Goal: Task Accomplishment & Management: Complete application form

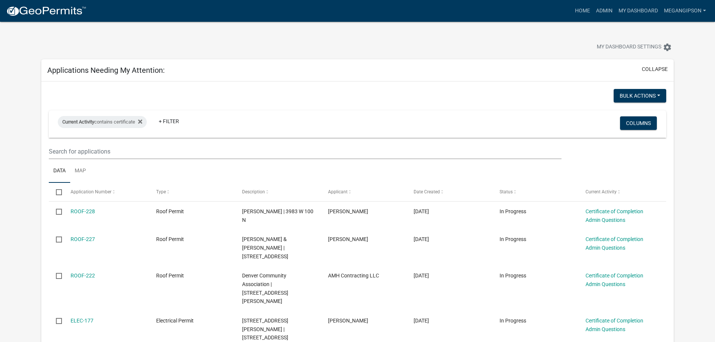
select select "3: 100"
click at [593, 8] on link "Admin" at bounding box center [604, 11] width 23 height 14
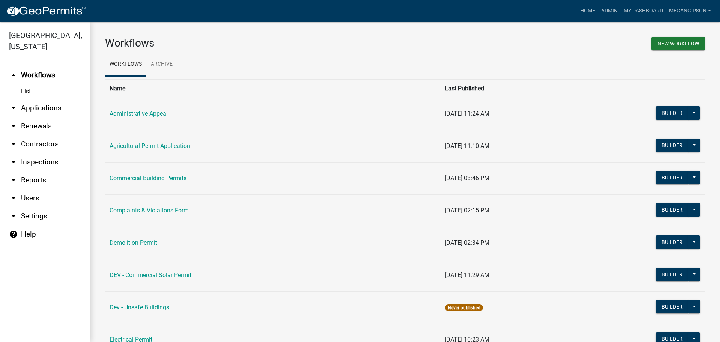
click at [47, 113] on link "arrow_drop_down Applications" at bounding box center [45, 108] width 90 height 18
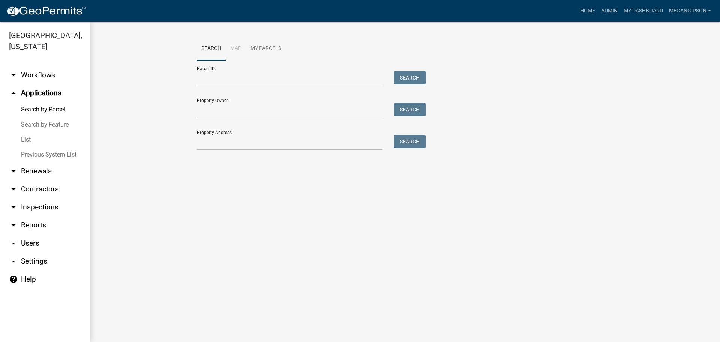
drag, startPoint x: 39, startPoint y: 146, endPoint x: 54, endPoint y: 148, distance: 15.1
click at [39, 147] on link "List" at bounding box center [45, 139] width 90 height 15
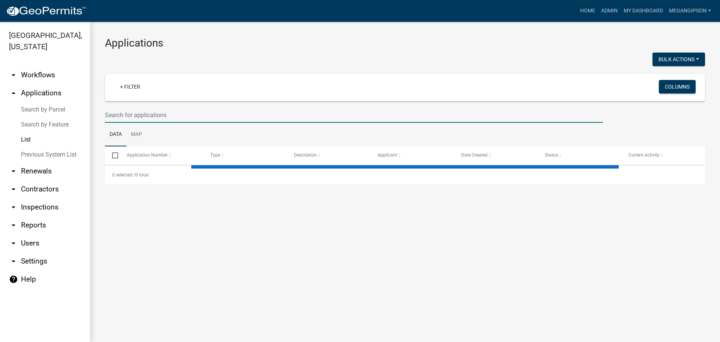
click at [153, 123] on input "text" at bounding box center [354, 114] width 498 height 15
type input "M"
select select "3: 100"
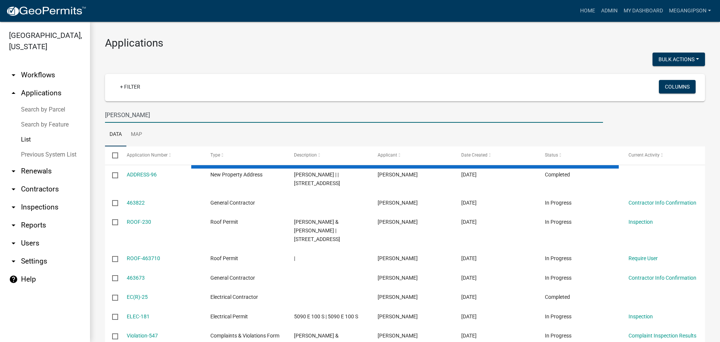
type input "[PERSON_NAME]"
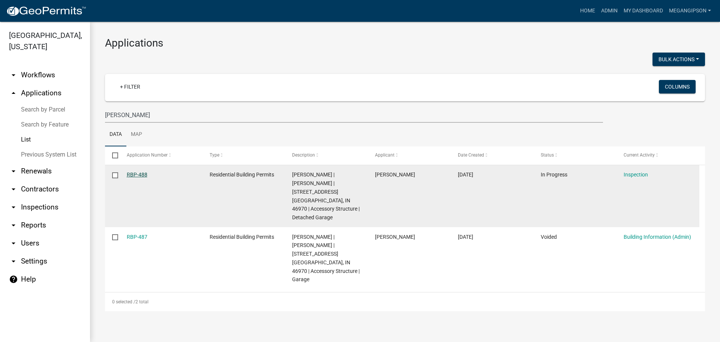
click at [140, 177] on link "RBP-488" at bounding box center [137, 174] width 21 height 6
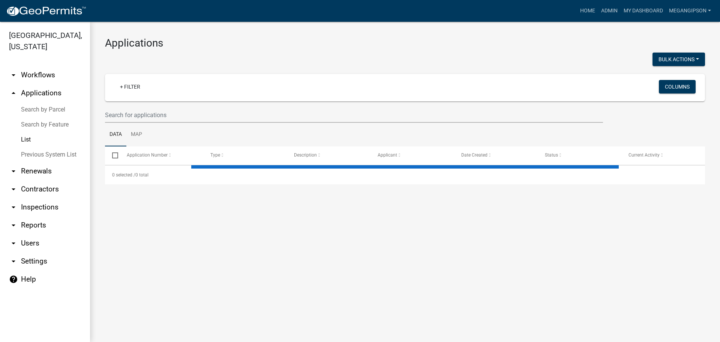
select select "3: 100"
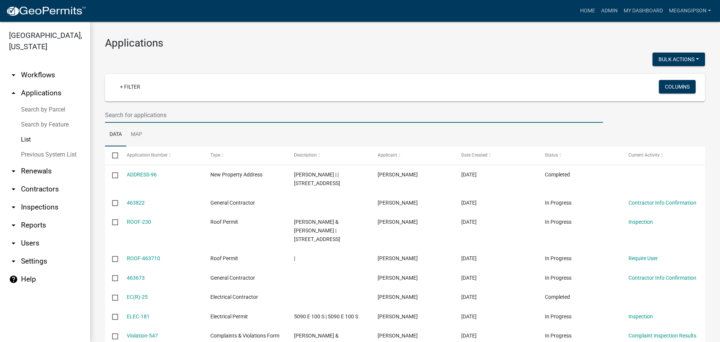
click at [163, 123] on input "text" at bounding box center [354, 114] width 498 height 15
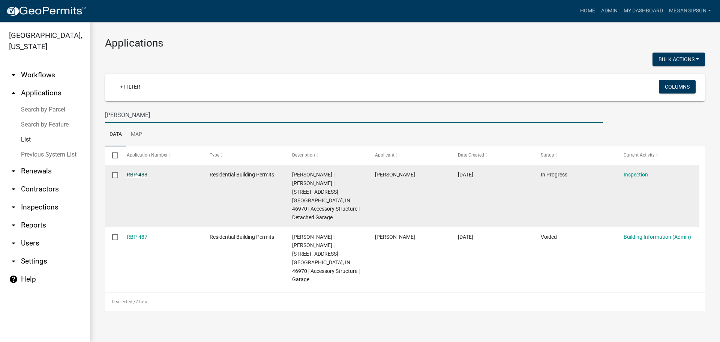
type input "[PERSON_NAME]"
click at [141, 177] on link "RBP-488" at bounding box center [137, 174] width 21 height 6
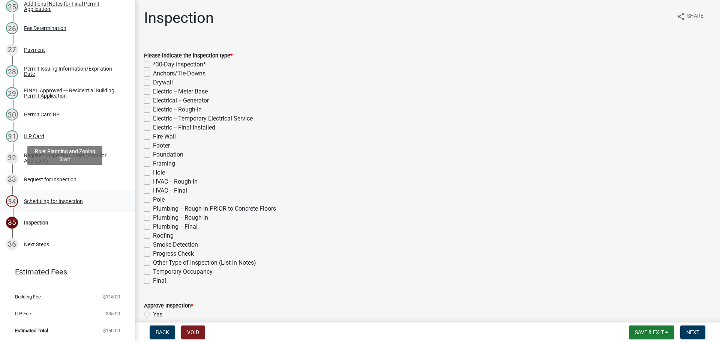
scroll to position [763, 0]
click at [62, 177] on div "Request for Inspection" at bounding box center [50, 179] width 53 height 5
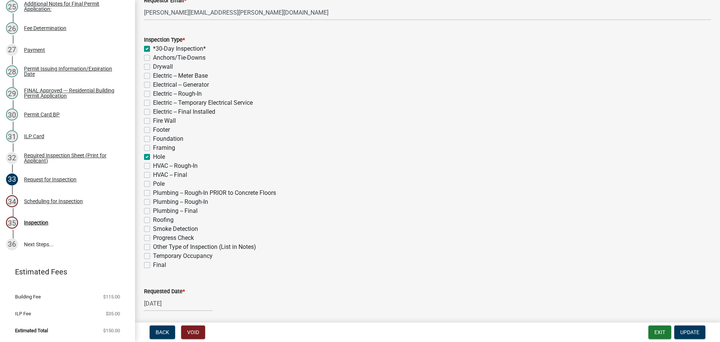
scroll to position [150, 0]
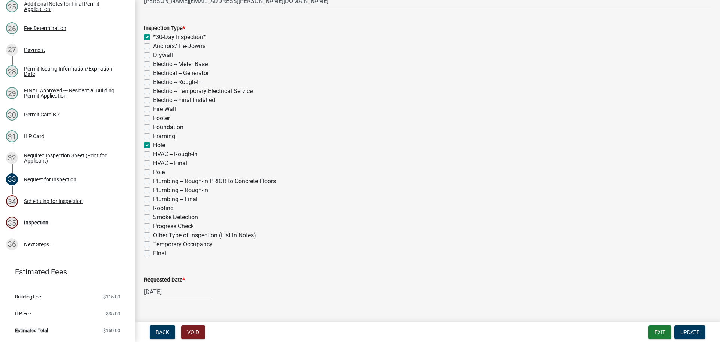
click at [153, 150] on label "Hole" at bounding box center [159, 145] width 12 height 9
click at [153, 146] on input "Hole" at bounding box center [155, 143] width 5 height 5
checkbox input "false"
checkbox input "true"
checkbox input "false"
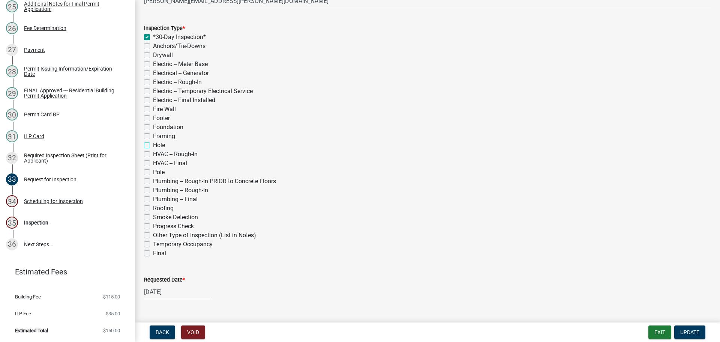
checkbox input "false"
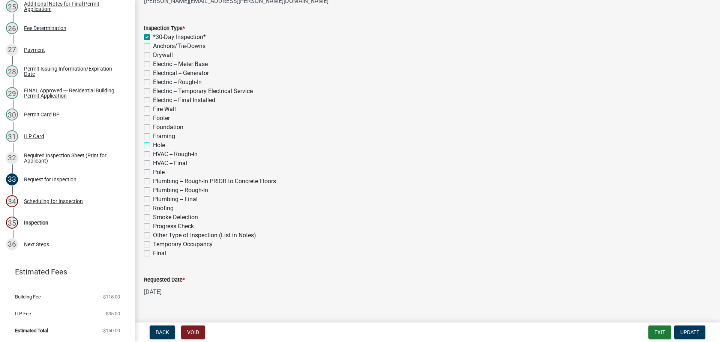
checkbox input "false"
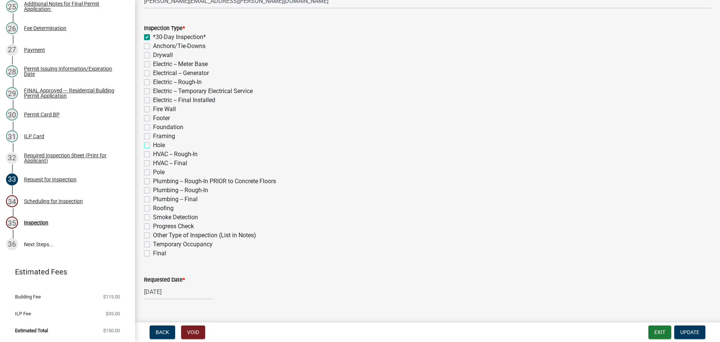
checkbox input "false"
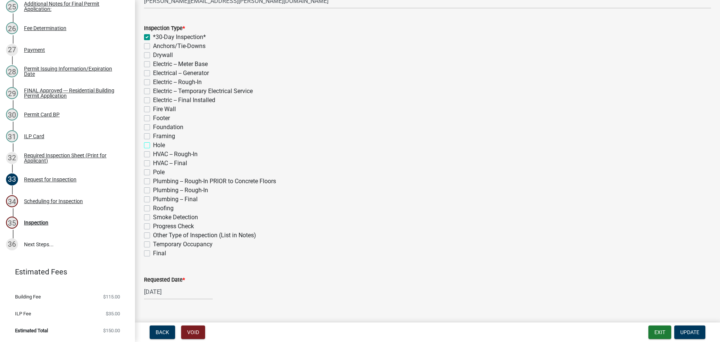
checkbox input "false"
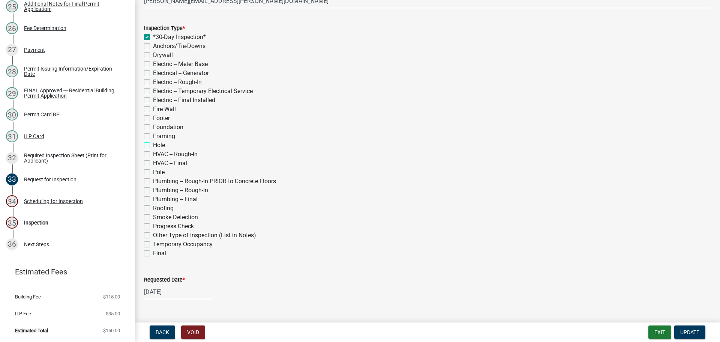
checkbox input "false"
click at [153, 123] on label "Footer" at bounding box center [161, 118] width 17 height 9
click at [153, 119] on input "Footer" at bounding box center [155, 116] width 5 height 5
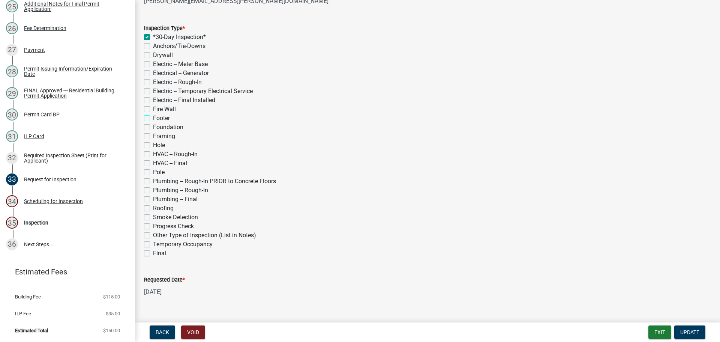
checkbox input "true"
checkbox input "false"
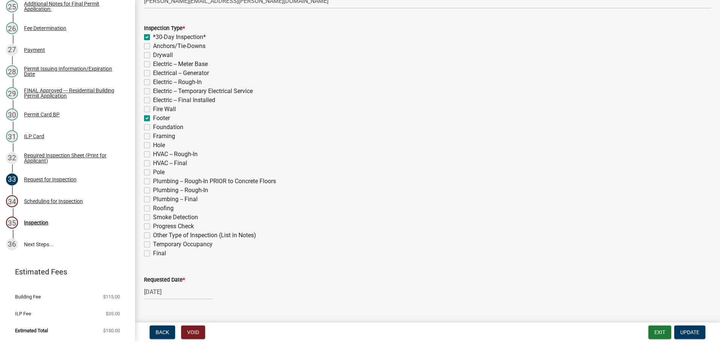
checkbox input "false"
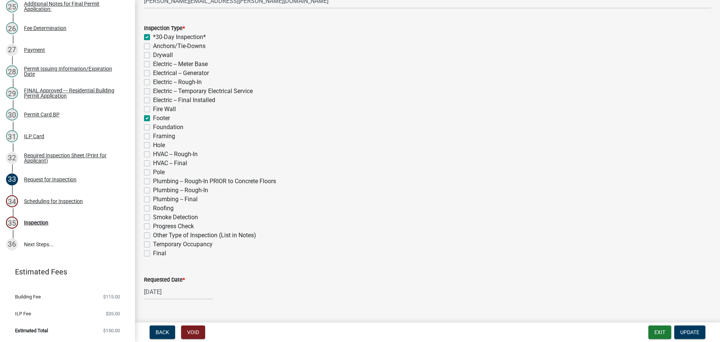
checkbox input "true"
checkbox input "false"
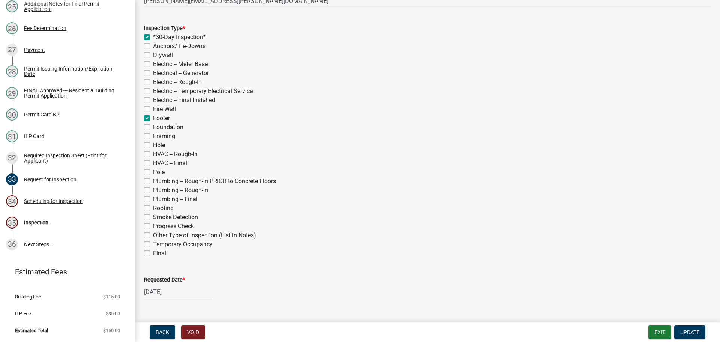
checkbox input "false"
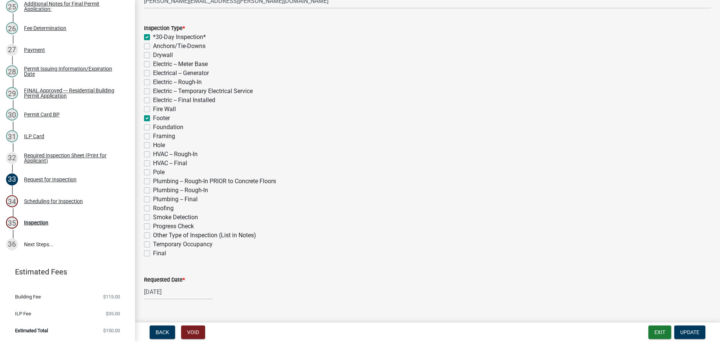
checkbox input "false"
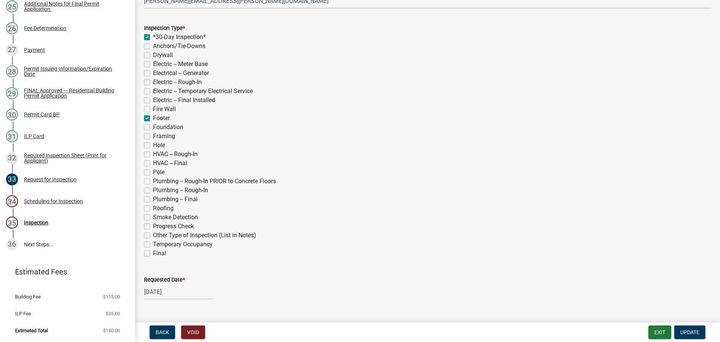
checkbox input "false"
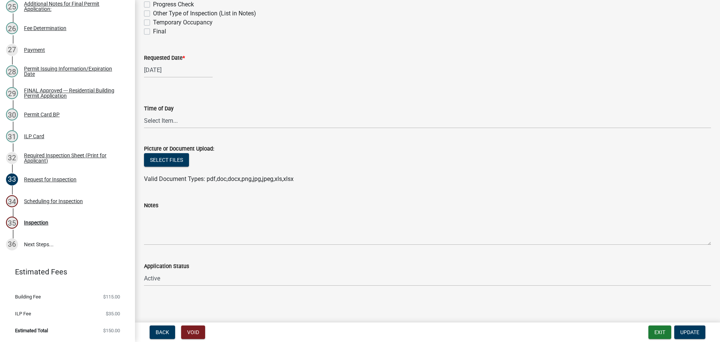
scroll to position [375, 0]
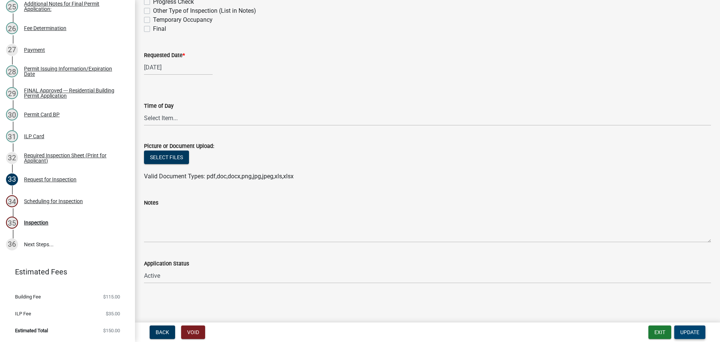
click at [692, 330] on span "Update" at bounding box center [689, 332] width 19 height 6
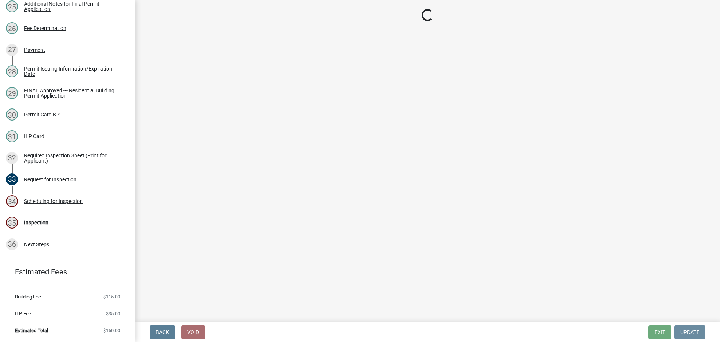
scroll to position [0, 0]
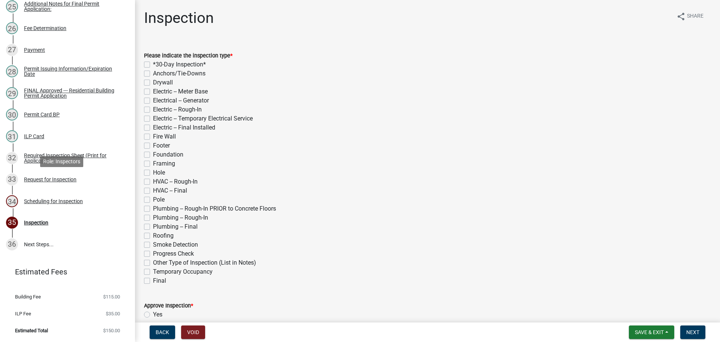
click at [57, 198] on div "Scheduling for Inspection" at bounding box center [53, 200] width 59 height 5
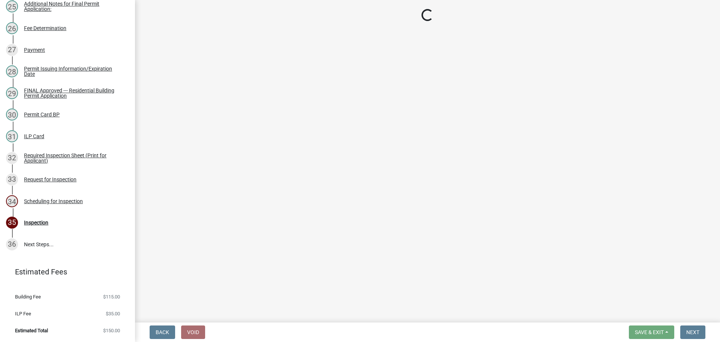
select select "25b75ae6-03c7-4280-9b34-fcf63005d5e5"
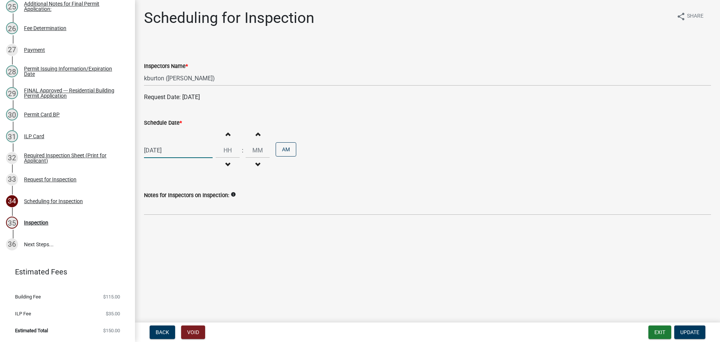
click at [165, 158] on div "[DATE]" at bounding box center [178, 150] width 69 height 15
select select "9"
select select "2025"
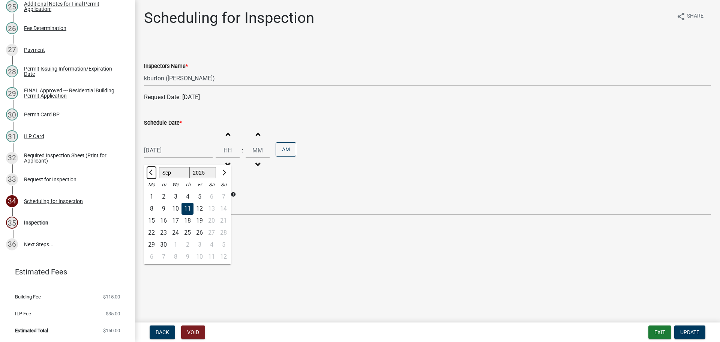
click at [153, 175] on span "Previous month" at bounding box center [152, 173] width 6 height 6
select select "8"
click at [155, 239] on div "18" at bounding box center [152, 233] width 12 height 12
type input "[DATE]"
click at [237, 158] on input "Hours" at bounding box center [228, 150] width 24 height 15
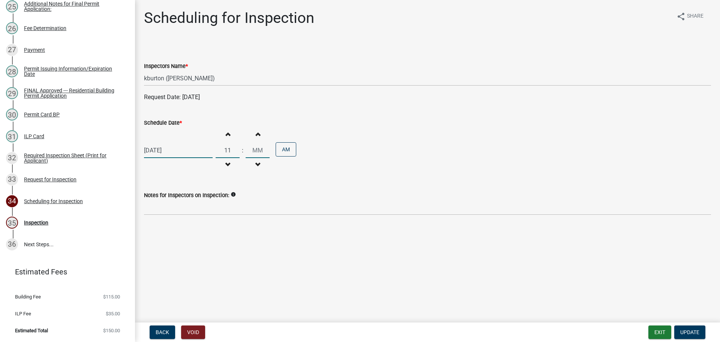
type input "11"
type input "00"
click at [270, 158] on input "00" at bounding box center [258, 150] width 24 height 15
drag, startPoint x: 381, startPoint y: 176, endPoint x: 405, endPoint y: 189, distance: 27.9
click at [381, 173] on div "[DATE] Increment hours 11 Decrement hours : Increment minutes 00 Decrement minu…" at bounding box center [427, 150] width 567 height 46
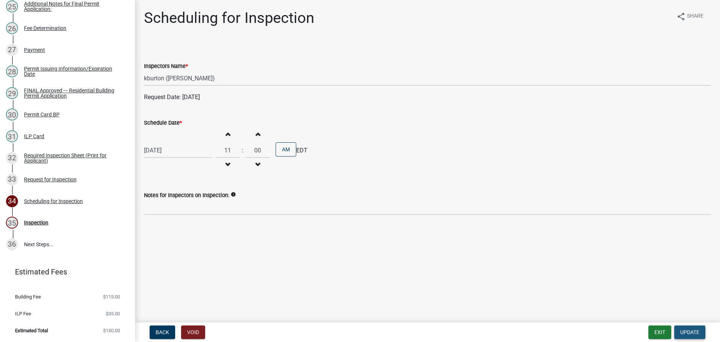
click at [689, 331] on span "Update" at bounding box center [689, 332] width 19 height 6
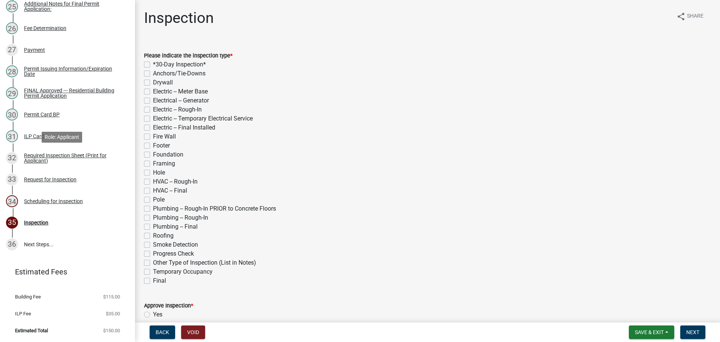
click at [63, 177] on div "Request for Inspection" at bounding box center [50, 179] width 53 height 5
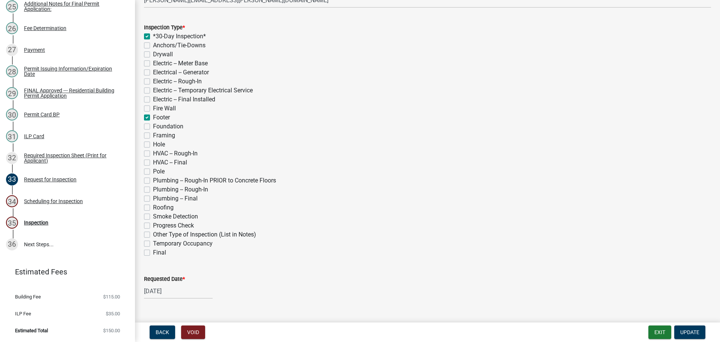
scroll to position [413, 0]
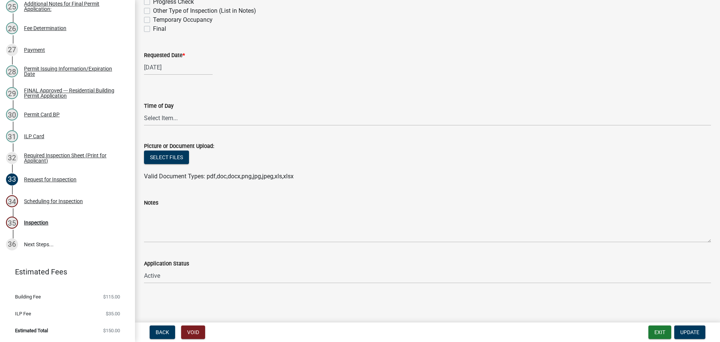
click at [163, 75] on div "[DATE]" at bounding box center [178, 67] width 69 height 15
select select "9"
select select "2025"
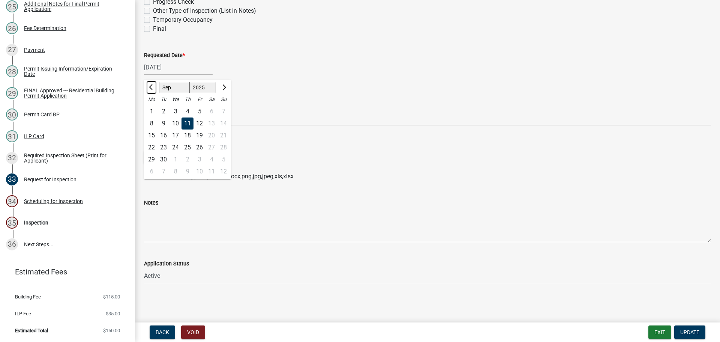
click at [155, 90] on span "Previous month" at bounding box center [152, 87] width 6 height 6
select select "8"
click at [152, 153] on div "18" at bounding box center [152, 147] width 12 height 12
type input "[DATE]"
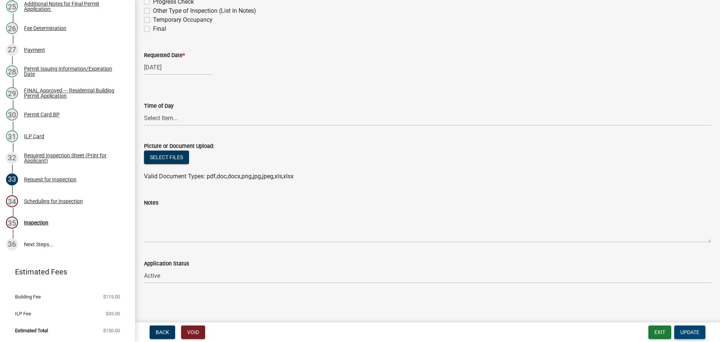
click at [687, 330] on span "Update" at bounding box center [689, 332] width 19 height 6
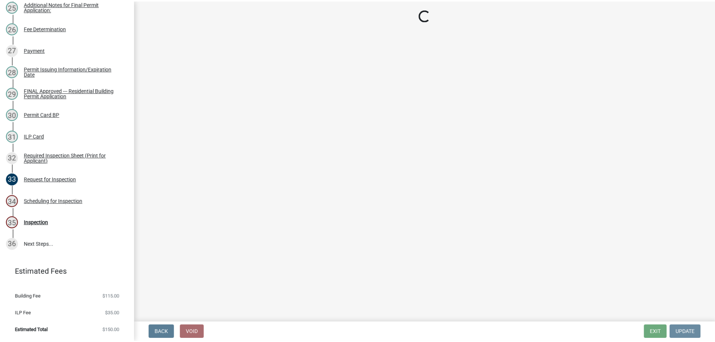
scroll to position [0, 0]
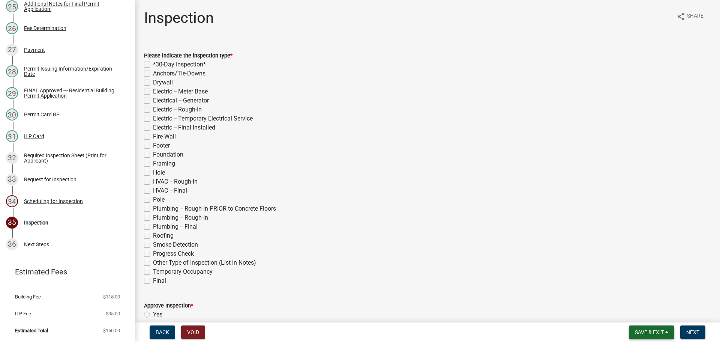
click at [644, 325] on button "Save & Exit" at bounding box center [651, 332] width 45 height 14
click at [622, 308] on button "Save & Exit" at bounding box center [644, 311] width 60 height 18
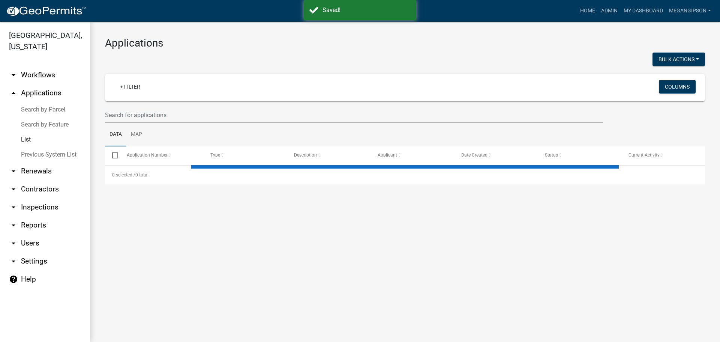
select select "3: 100"
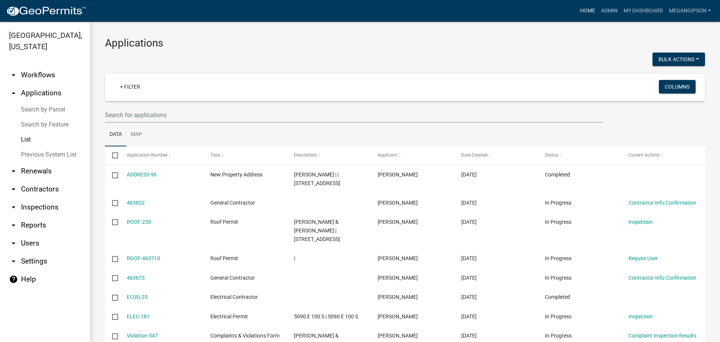
click at [577, 14] on link "Home" at bounding box center [587, 11] width 21 height 14
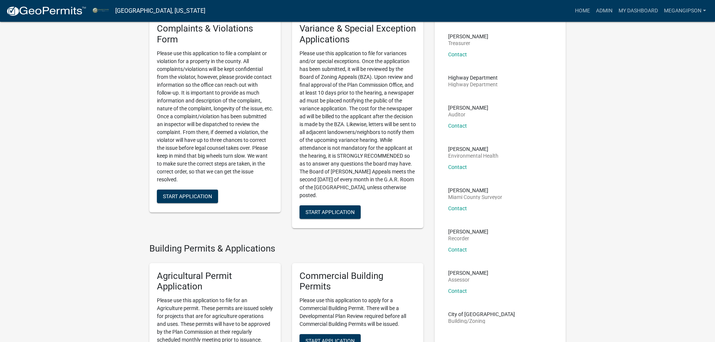
scroll to position [225, 0]
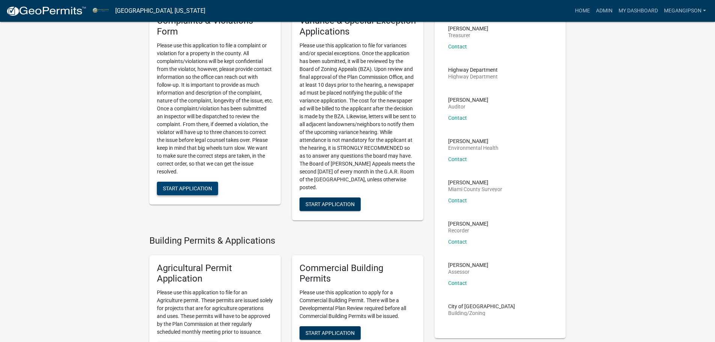
click at [188, 191] on span "Start Application" at bounding box center [187, 188] width 49 height 6
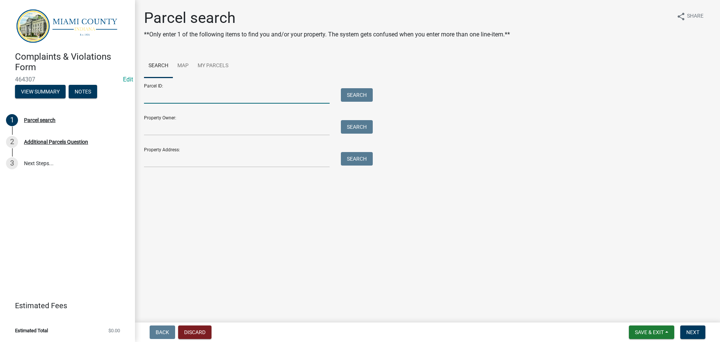
click at [177, 104] on input "Parcel ID:" at bounding box center [237, 95] width 186 height 15
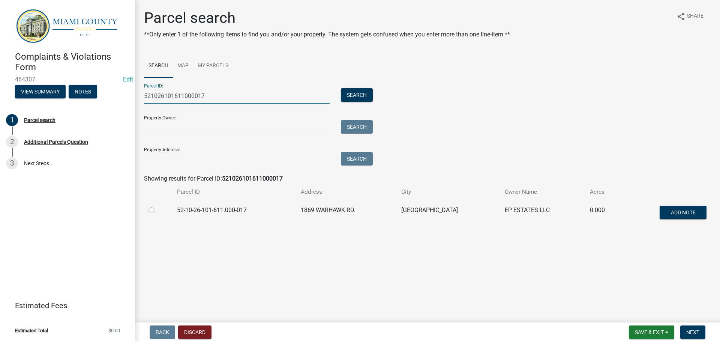
type input "521026101611000017"
click at [187, 225] on td "52-10-26-101-611.000-017" at bounding box center [235, 213] width 124 height 25
click at [158, 206] on label at bounding box center [158, 206] width 0 height 0
click at [158, 210] on input "radio" at bounding box center [160, 208] width 5 height 5
radio input "true"
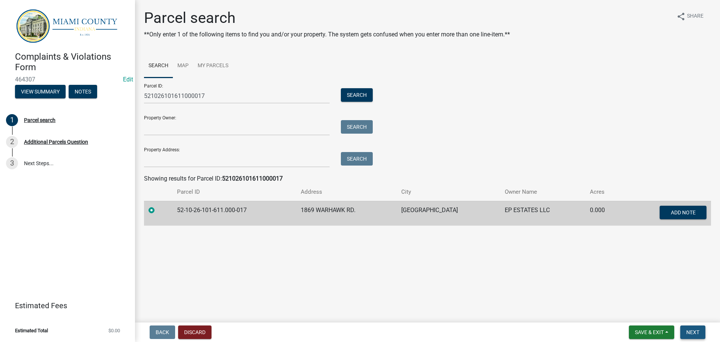
click at [697, 333] on span "Next" at bounding box center [692, 332] width 13 height 6
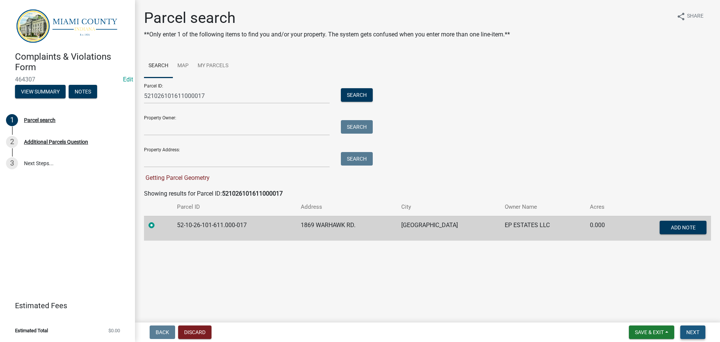
click at [686, 330] on span "Next" at bounding box center [692, 332] width 13 height 6
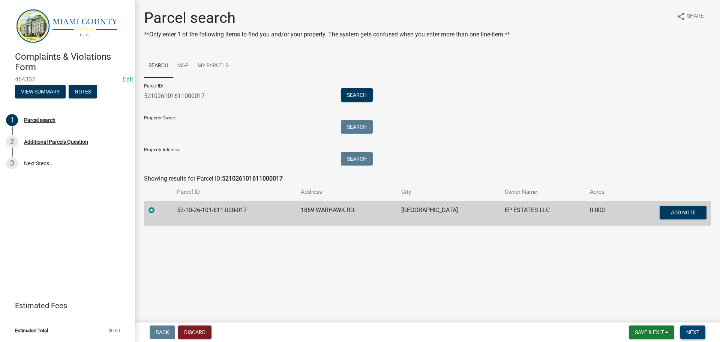
click at [696, 332] on span "Next" at bounding box center [692, 332] width 13 height 6
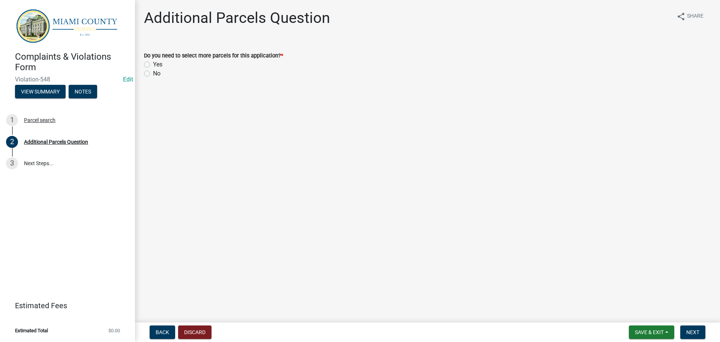
click at [306, 164] on main "Additional Parcels Question share Share Do you need to select more parcels for …" at bounding box center [427, 159] width 585 height 319
click at [153, 78] on label "No" at bounding box center [157, 73] width 8 height 9
click at [153, 74] on input "No" at bounding box center [155, 71] width 5 height 5
radio input "true"
click at [686, 331] on span "Next" at bounding box center [692, 332] width 13 height 6
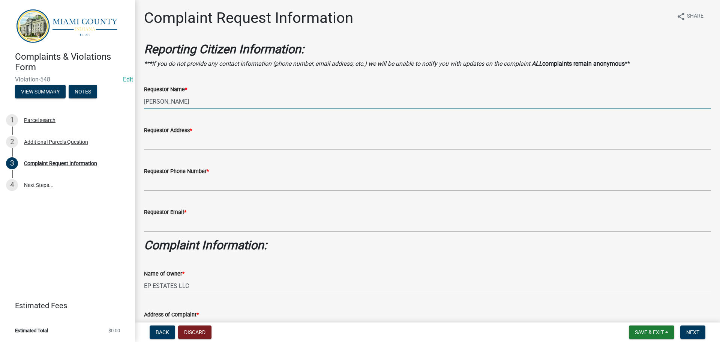
click at [219, 109] on input "[PERSON_NAME]" at bounding box center [427, 101] width 567 height 15
type input "k"
type input "[PERSON_NAME]"
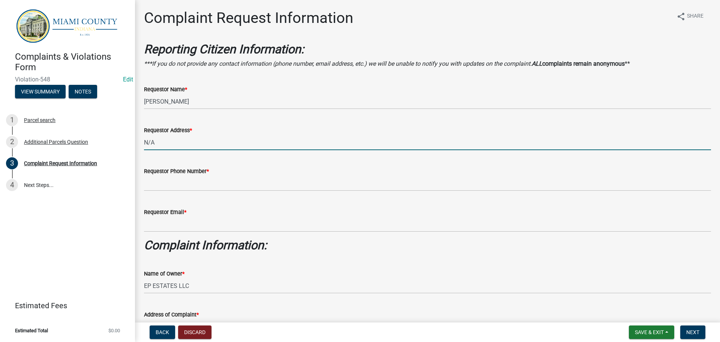
type input "N/A"
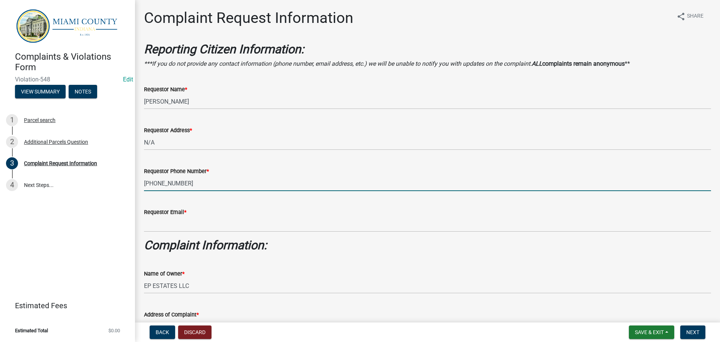
type input "[PHONE_NUMBER]"
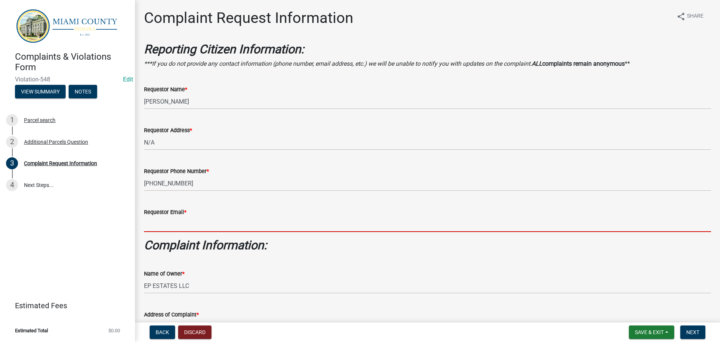
click at [185, 232] on input "Requestor Email *" at bounding box center [427, 223] width 567 height 15
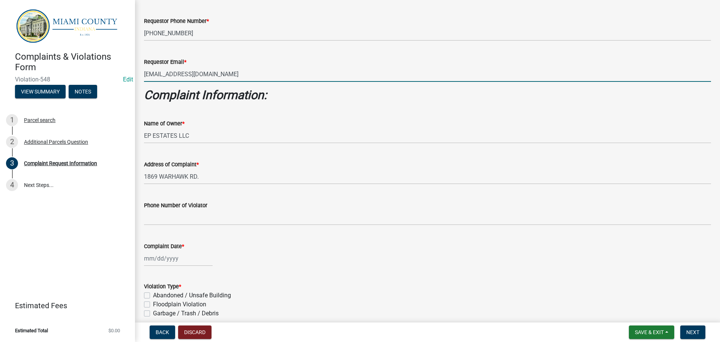
scroll to position [263, 0]
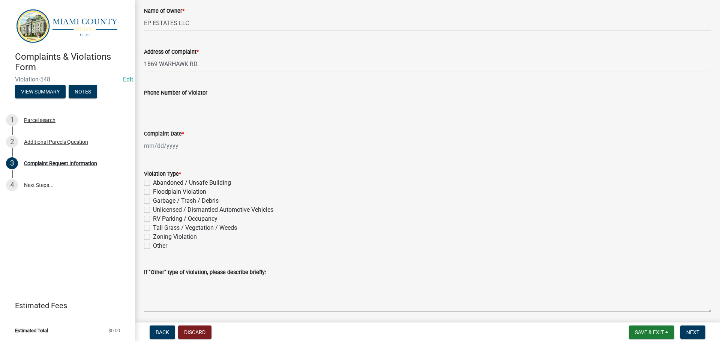
type input "[EMAIL_ADDRESS][DOMAIN_NAME]"
click at [149, 153] on div at bounding box center [178, 145] width 69 height 15
select select "8"
select select "2025"
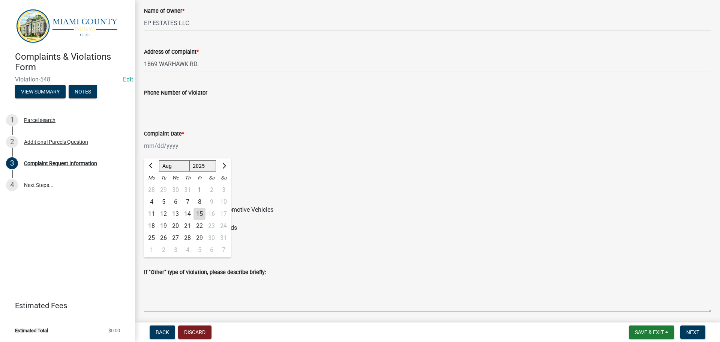
click at [194, 220] on div "14" at bounding box center [188, 214] width 12 height 12
type input "[DATE]"
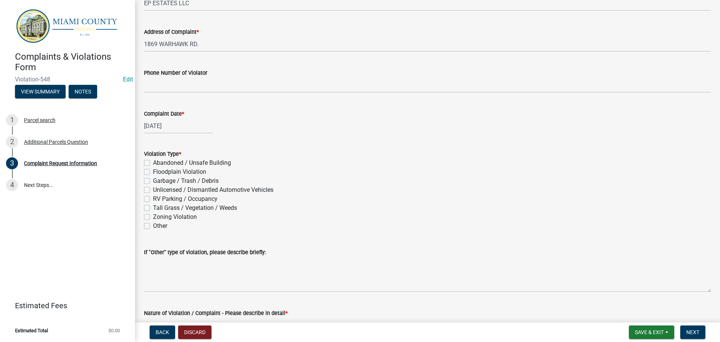
scroll to position [300, 0]
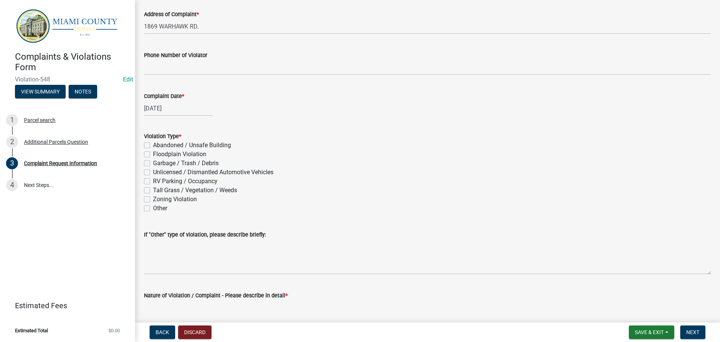
click at [153, 150] on label "Abandoned / Unsafe Building" at bounding box center [192, 145] width 78 height 9
click at [153, 146] on input "Abandoned / Unsafe Building" at bounding box center [155, 143] width 5 height 5
checkbox input "true"
checkbox input "false"
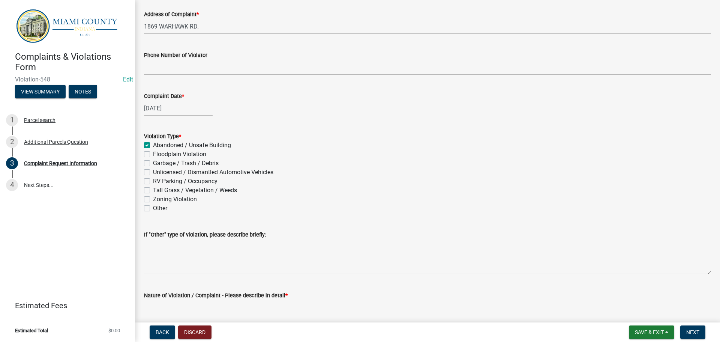
checkbox input "false"
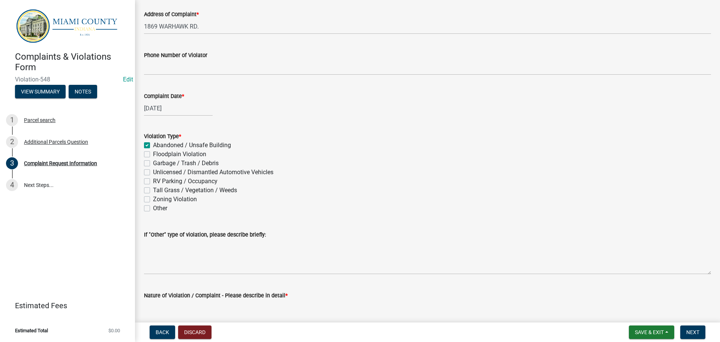
click at [153, 168] on label "Garbage / Trash / Debris" at bounding box center [186, 163] width 66 height 9
click at [153, 164] on input "Garbage / Trash / Debris" at bounding box center [155, 161] width 5 height 5
checkbox input "true"
checkbox input "false"
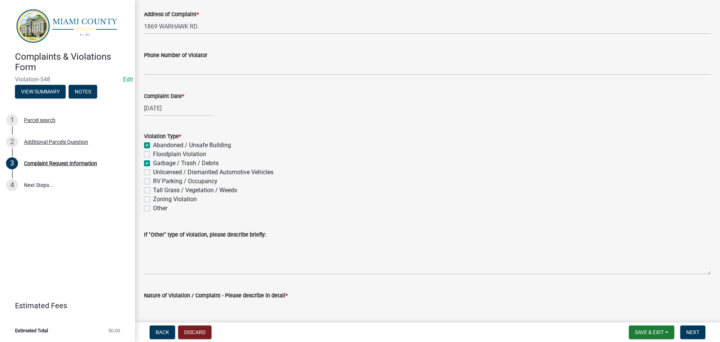
checkbox input "true"
checkbox input "false"
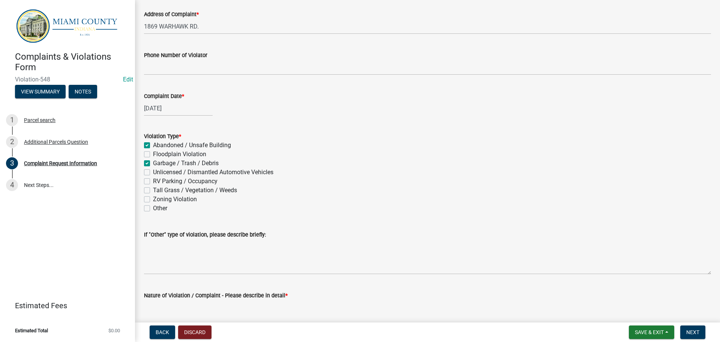
checkbox input "false"
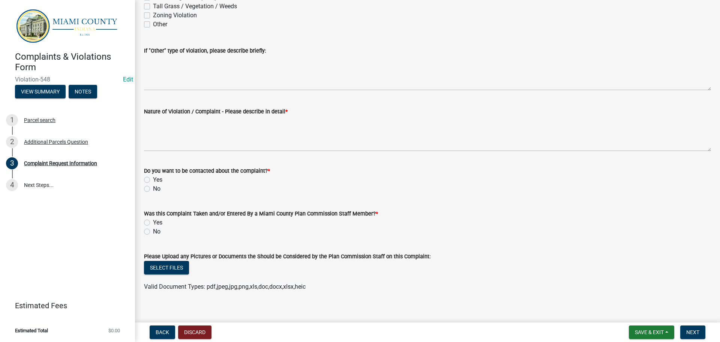
scroll to position [525, 0]
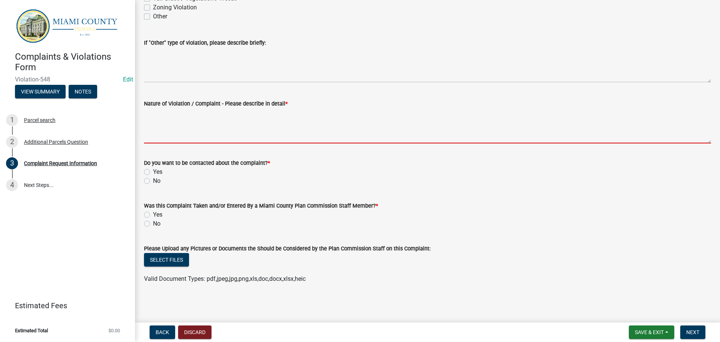
drag, startPoint x: 229, startPoint y: 174, endPoint x: 292, endPoint y: 186, distance: 64.6
click at [229, 143] on textarea "Nature of Violation / Complaint - Please describe in detail *" at bounding box center [427, 125] width 567 height 35
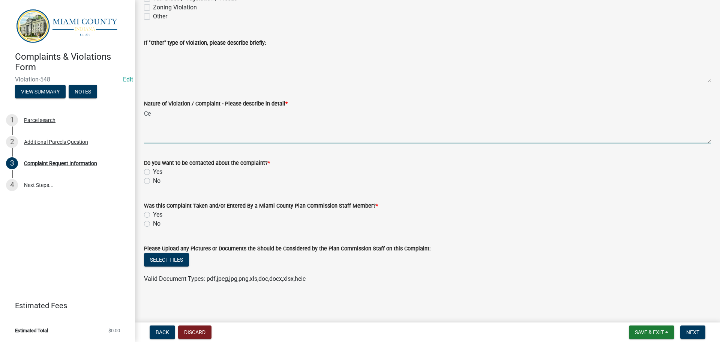
type textarea "C"
click at [348, 143] on textarea "Gray dodge truck sitting on blocks on the side of the road; mattress also sitti…" at bounding box center [427, 125] width 567 height 35
click at [499, 143] on textarea "Gray dodge truck sitting on blocks on the side of the road; mattress and other …" at bounding box center [427, 125] width 567 height 35
type textarea "Gray dodge truck sitting on blocks on the side of the road; mattress and other …"
click at [153, 176] on label "Yes" at bounding box center [157, 171] width 9 height 9
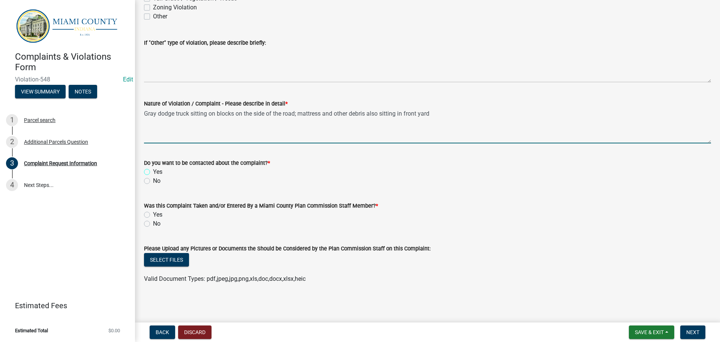
click at [153, 172] on input "Yes" at bounding box center [155, 169] width 5 height 5
radio input "true"
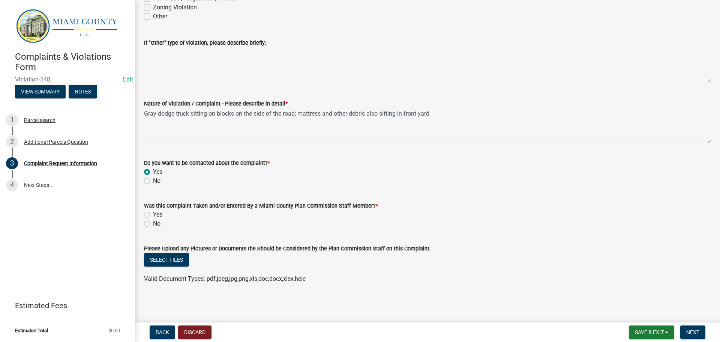
click at [153, 219] on label "Yes" at bounding box center [157, 214] width 9 height 9
click at [153, 215] on input "Yes" at bounding box center [155, 212] width 5 height 5
radio input "true"
click at [704, 335] on button "Next" at bounding box center [692, 332] width 25 height 14
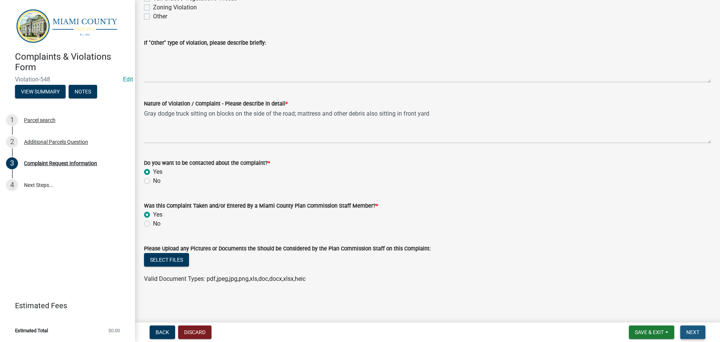
scroll to position [0, 0]
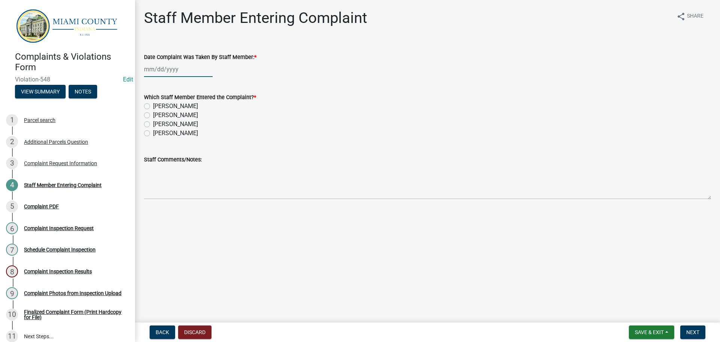
click at [167, 77] on div at bounding box center [178, 69] width 69 height 15
select select "8"
select select "2025"
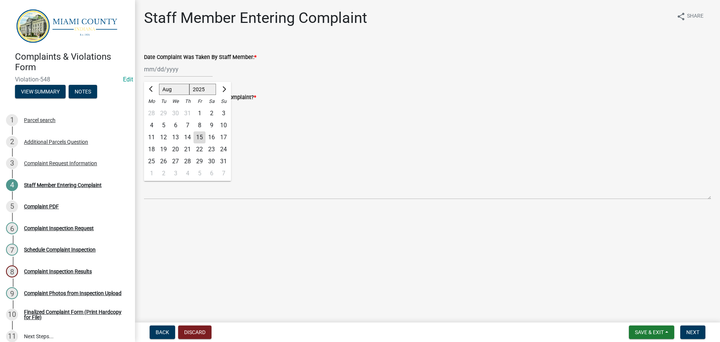
click at [194, 143] on div "14" at bounding box center [188, 137] width 12 height 12
type input "[DATE]"
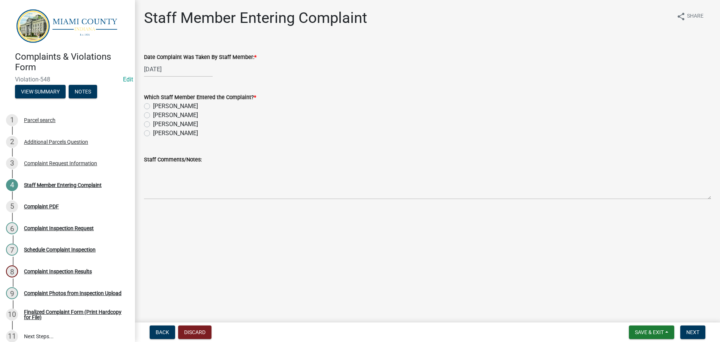
click at [154, 120] on div "[PERSON_NAME]" at bounding box center [427, 115] width 567 height 9
click at [153, 120] on label "[PERSON_NAME]" at bounding box center [175, 115] width 45 height 9
click at [153, 116] on input "[PERSON_NAME]" at bounding box center [155, 113] width 5 height 5
radio input "true"
click at [686, 329] on span "Next" at bounding box center [692, 332] width 13 height 6
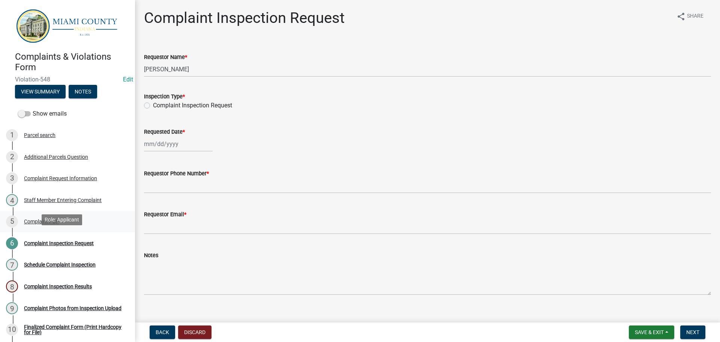
click at [59, 224] on div "Complaint PDF" at bounding box center [41, 221] width 35 height 5
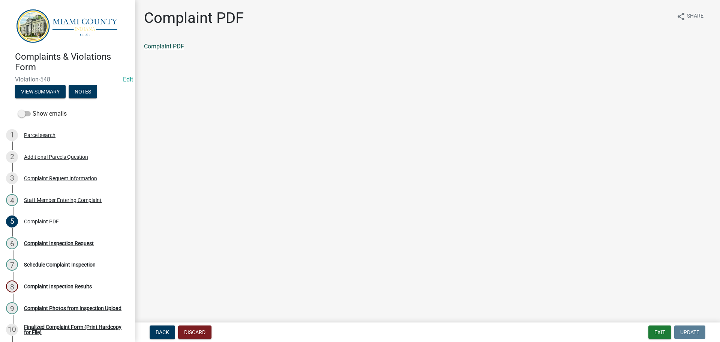
click at [176, 50] on link "Complaint PDF" at bounding box center [164, 46] width 40 height 7
click at [63, 249] on div "6 Complaint Inspection Request" at bounding box center [64, 243] width 117 height 12
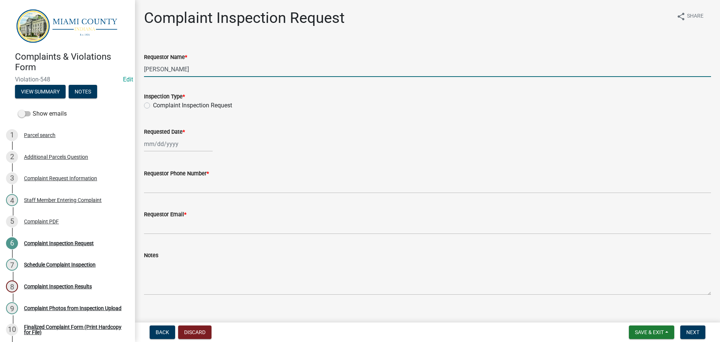
click at [209, 77] on input "[PERSON_NAME]" at bounding box center [427, 69] width 567 height 15
click at [204, 77] on input "[PERSON_NAME]" at bounding box center [427, 69] width 567 height 15
type input "M"
type input "EP Estates LLC"
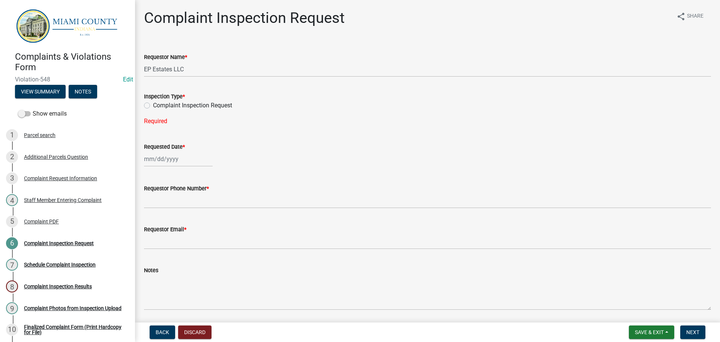
click at [153, 110] on label "Complaint Inspection Request" at bounding box center [192, 105] width 79 height 9
click at [153, 106] on input "Complaint Inspection Request" at bounding box center [155, 103] width 5 height 5
radio input "true"
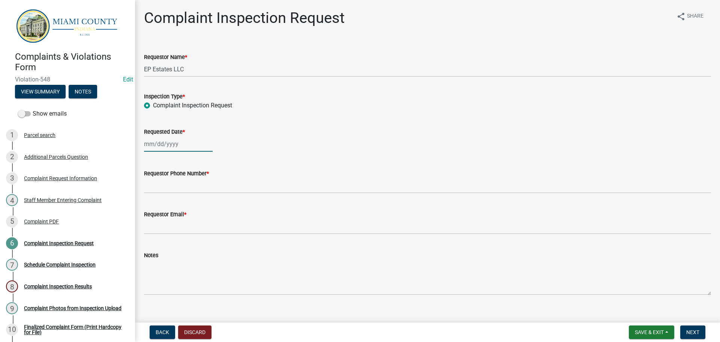
click at [167, 152] on div at bounding box center [178, 143] width 69 height 15
select select "8"
select select "2025"
click at [154, 230] on div "18" at bounding box center [152, 224] width 12 height 12
type input "[DATE]"
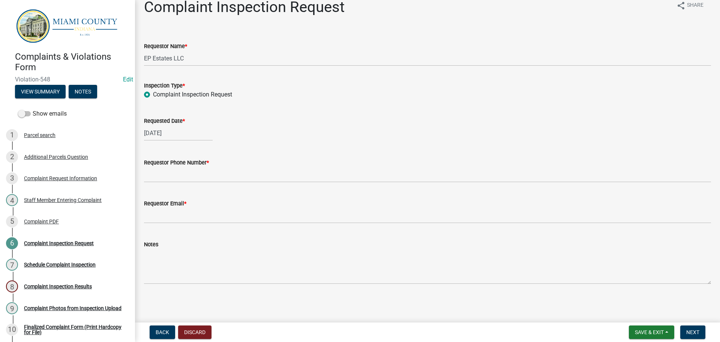
scroll to position [49, 0]
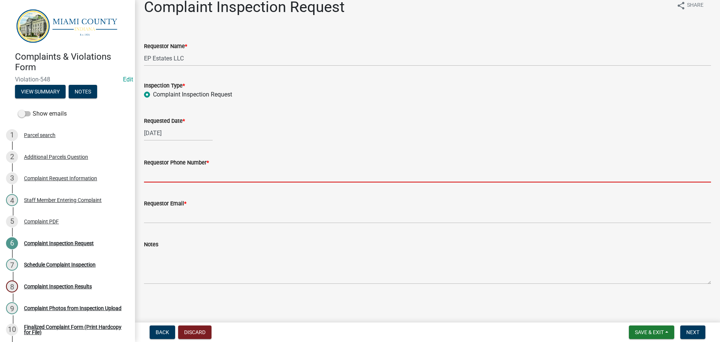
drag, startPoint x: 200, startPoint y: 152, endPoint x: 274, endPoint y: 157, distance: 74.5
click at [202, 167] on input "Requestor Phone Number *" at bounding box center [427, 174] width 567 height 15
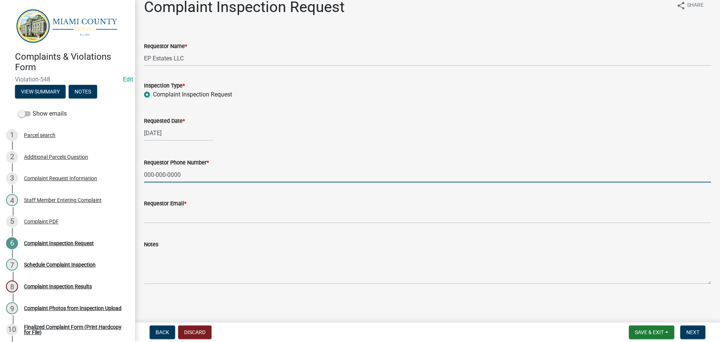
type input "000-000-0000"
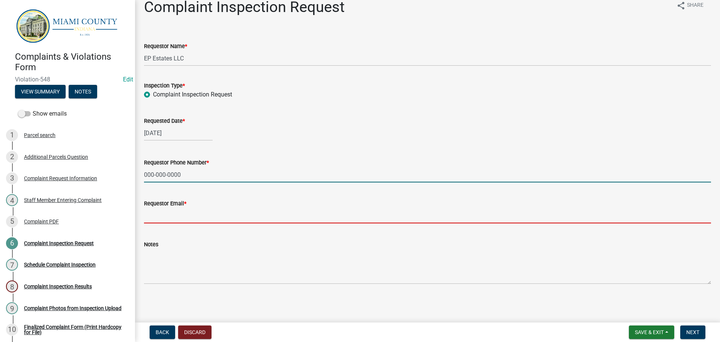
click at [218, 209] on input "Requestor Email *" at bounding box center [427, 215] width 567 height 15
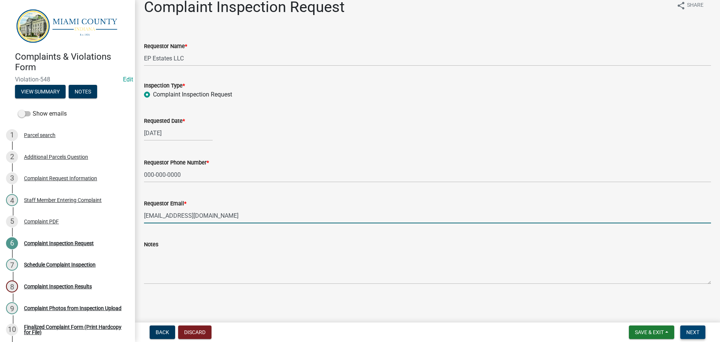
type input "[EMAIL_ADDRESS][DOMAIN_NAME]"
click at [695, 335] on button "Next" at bounding box center [692, 332] width 25 height 14
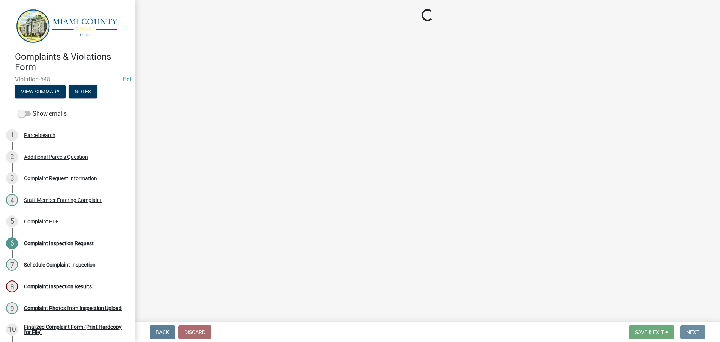
scroll to position [0, 0]
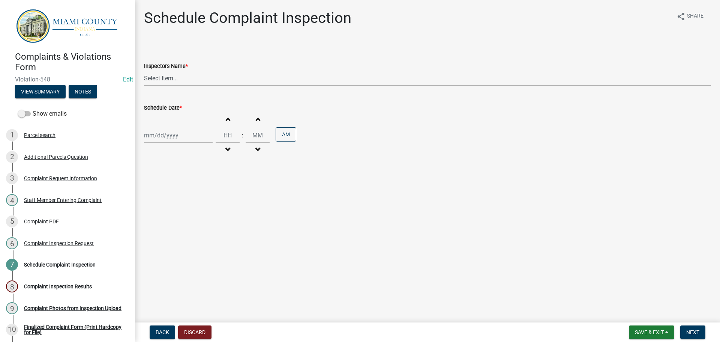
click at [183, 84] on select "Select Item... bmthomas ([PERSON_NAME]) croser ([PERSON_NAME]) [PERSON_NAME] ([…" at bounding box center [427, 78] width 567 height 15
select select "25b75ae6-03c7-4280-9b34-fcf63005d5e5"
click at [145, 79] on select "Select Item... bmthomas ([PERSON_NAME]) croser ([PERSON_NAME]) [PERSON_NAME] ([…" at bounding box center [427, 78] width 567 height 15
click at [167, 143] on div at bounding box center [178, 135] width 69 height 15
select select "8"
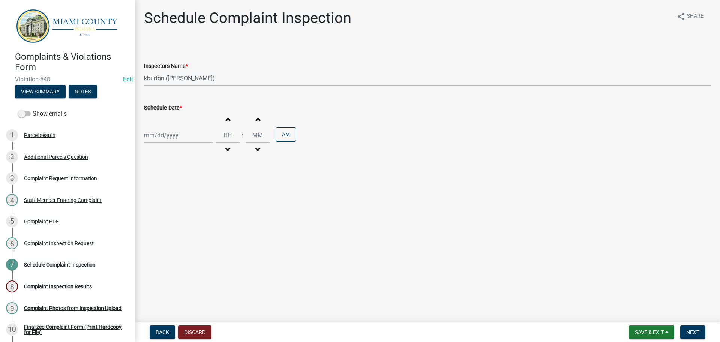
select select "2025"
click at [152, 224] on div "18" at bounding box center [152, 218] width 12 height 12
type input "[DATE]"
click at [236, 143] on input "Hours" at bounding box center [228, 135] width 24 height 15
type input "12"
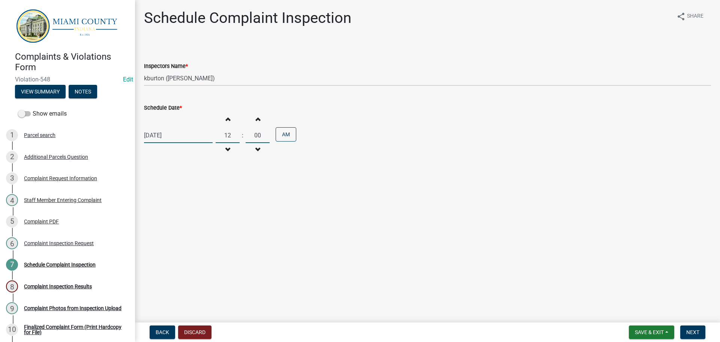
type input "00"
click at [296, 141] on div "Increment hours 12 Decrement hours : Increment minutes 00 Decrement minutes AM" at bounding box center [256, 135] width 81 height 46
click at [296, 141] on button "AM" at bounding box center [286, 134] width 21 height 14
click at [296, 141] on button "PM" at bounding box center [286, 134] width 21 height 14
click at [405, 172] on div "Schedule Complaint Inspection share Share Inspectors Name * Select Item... bmth…" at bounding box center [427, 90] width 578 height 163
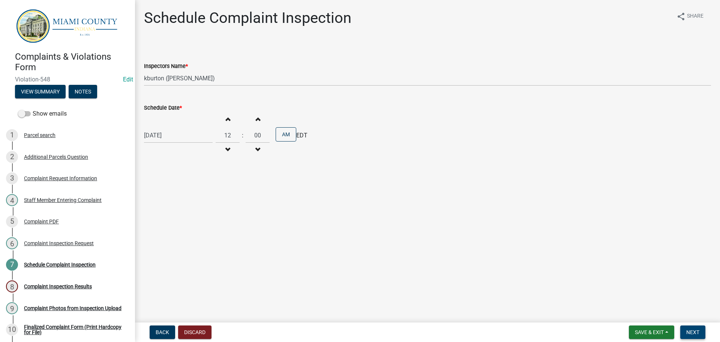
click at [692, 333] on span "Next" at bounding box center [692, 332] width 13 height 6
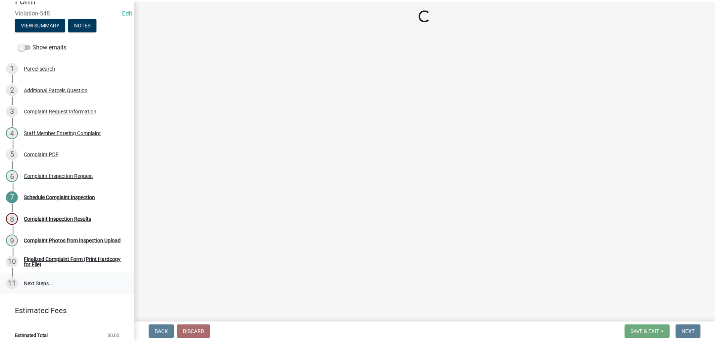
scroll to position [117, 0]
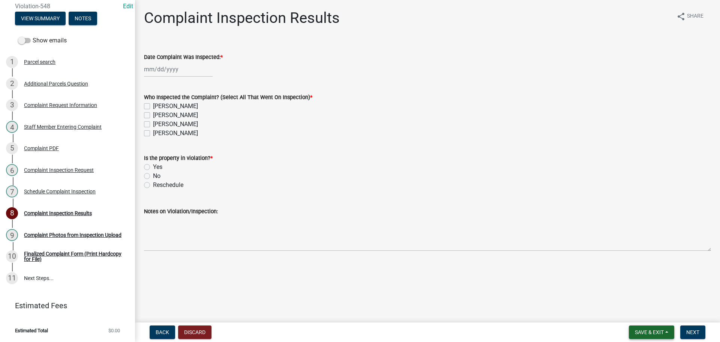
click at [634, 326] on button "Save & Exit" at bounding box center [651, 332] width 45 height 14
click at [626, 308] on button "Save & Exit" at bounding box center [644, 311] width 60 height 18
